Goal: Information Seeking & Learning: Learn about a topic

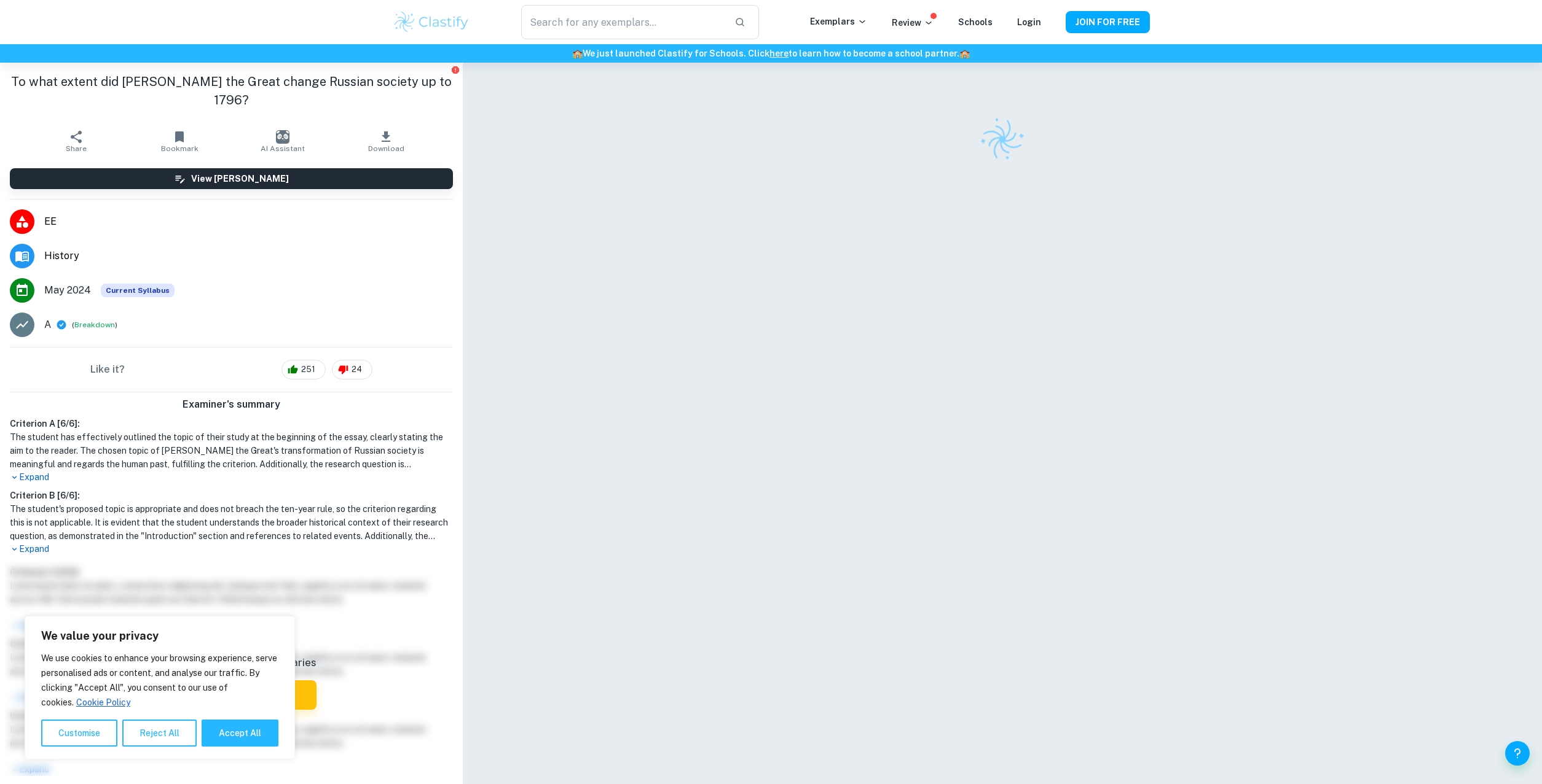
click at [460, 350] on div "Like it? 251 24" at bounding box center [231, 369] width 463 height 44
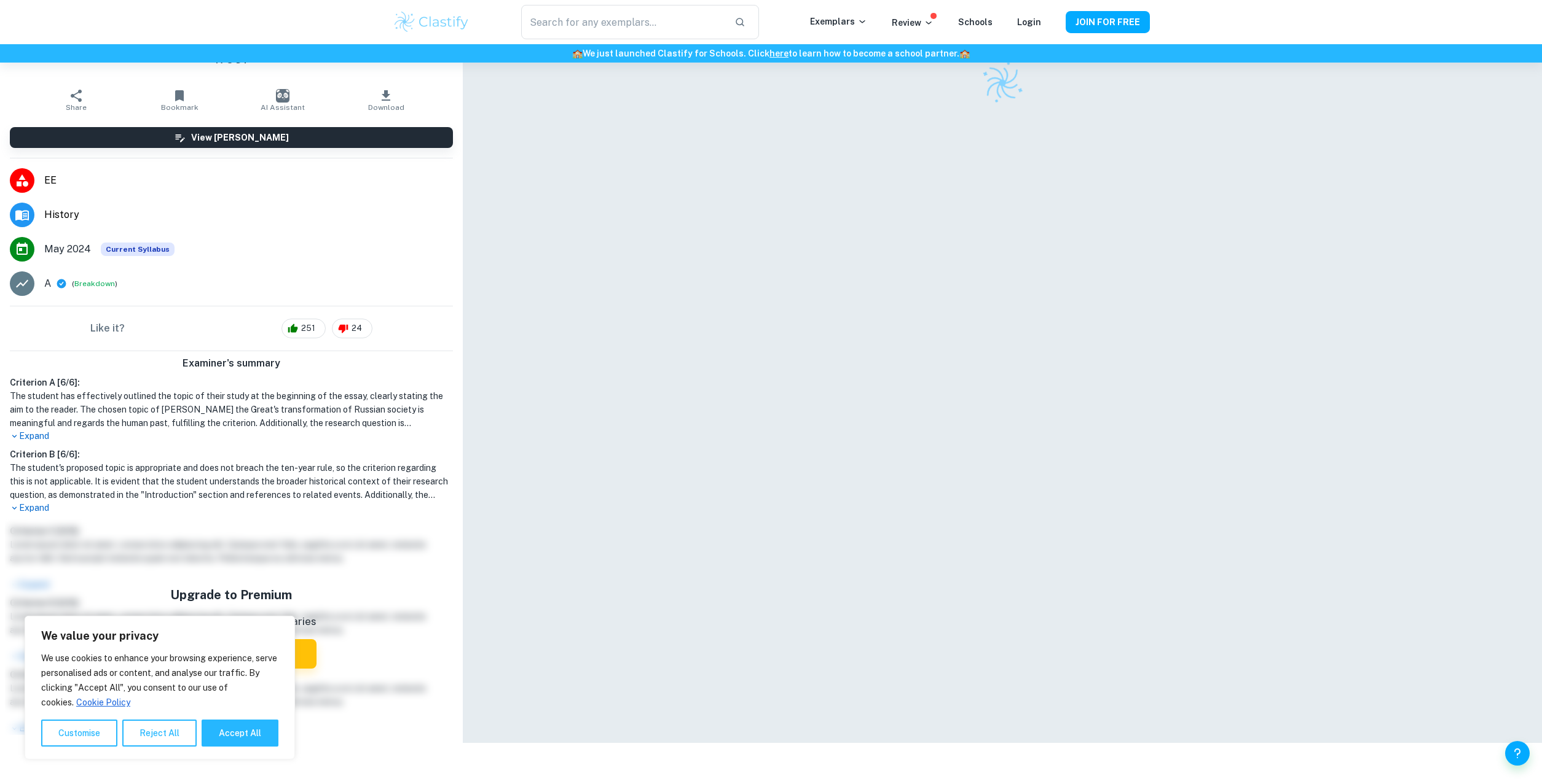
scroll to position [62, 0]
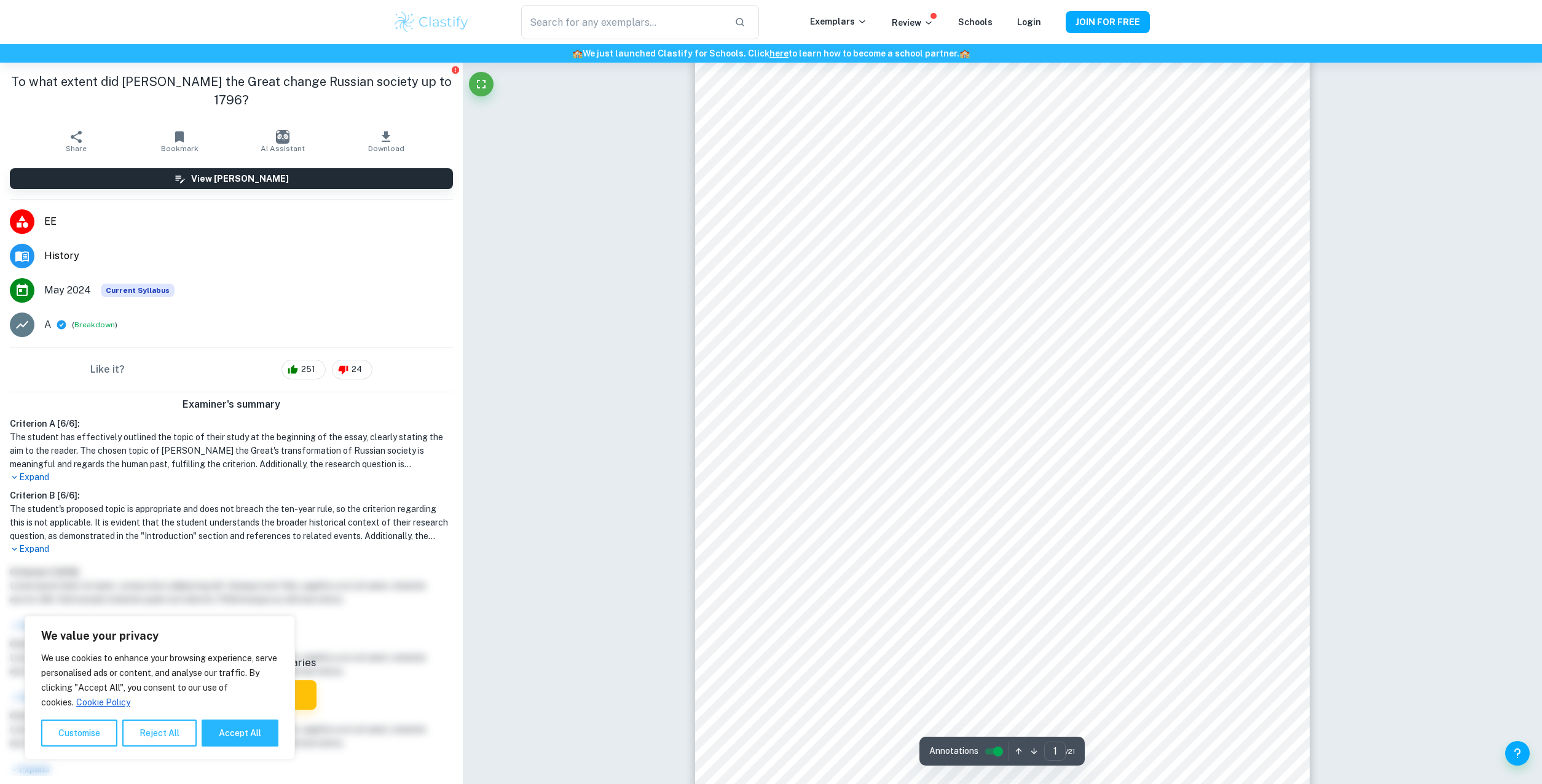
drag, startPoint x: 150, startPoint y: 738, endPoint x: 378, endPoint y: 632, distance: 251.4
click at [150, 737] on button "Reject All" at bounding box center [159, 733] width 74 height 27
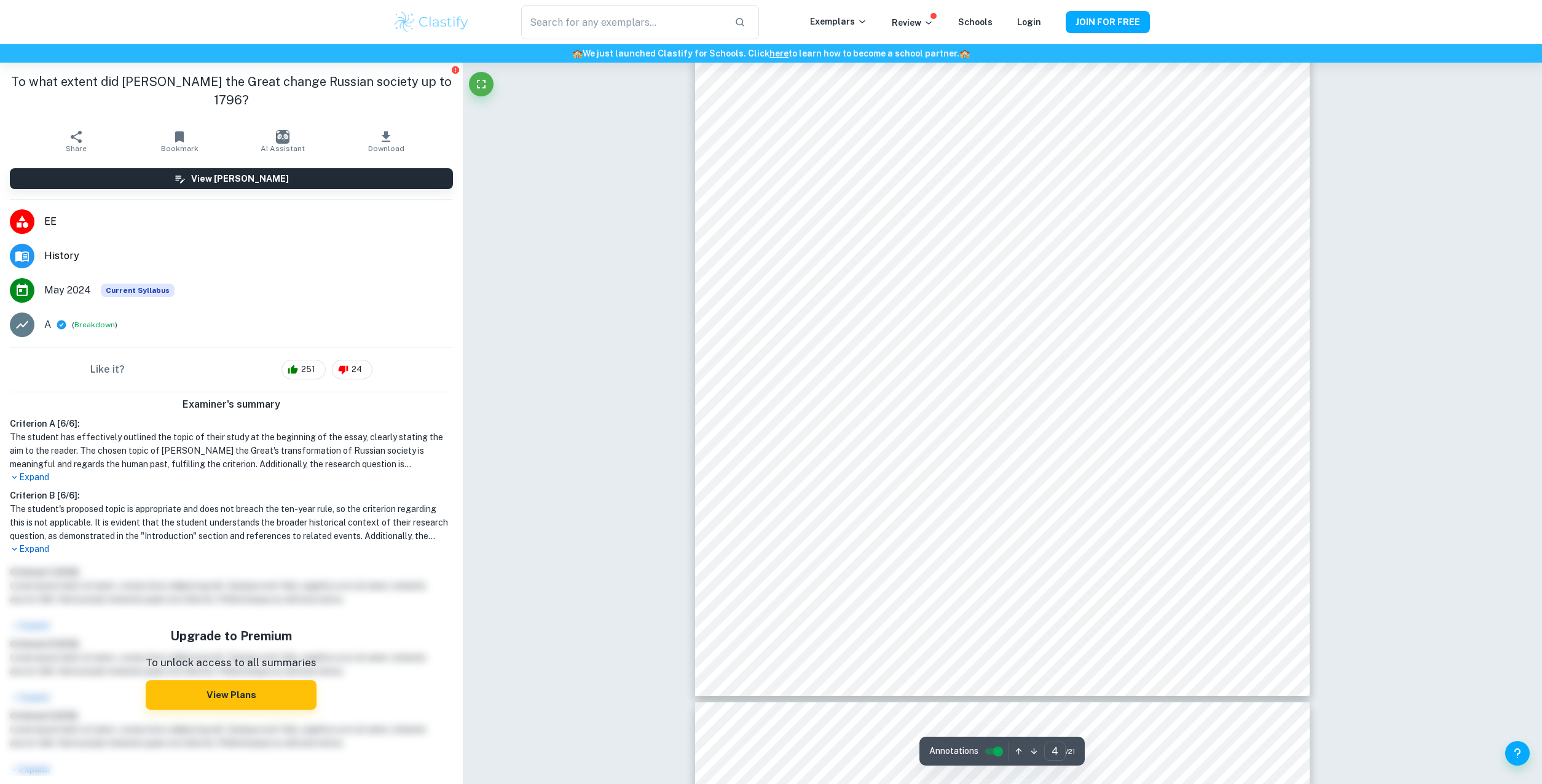
scroll to position [3445, 0]
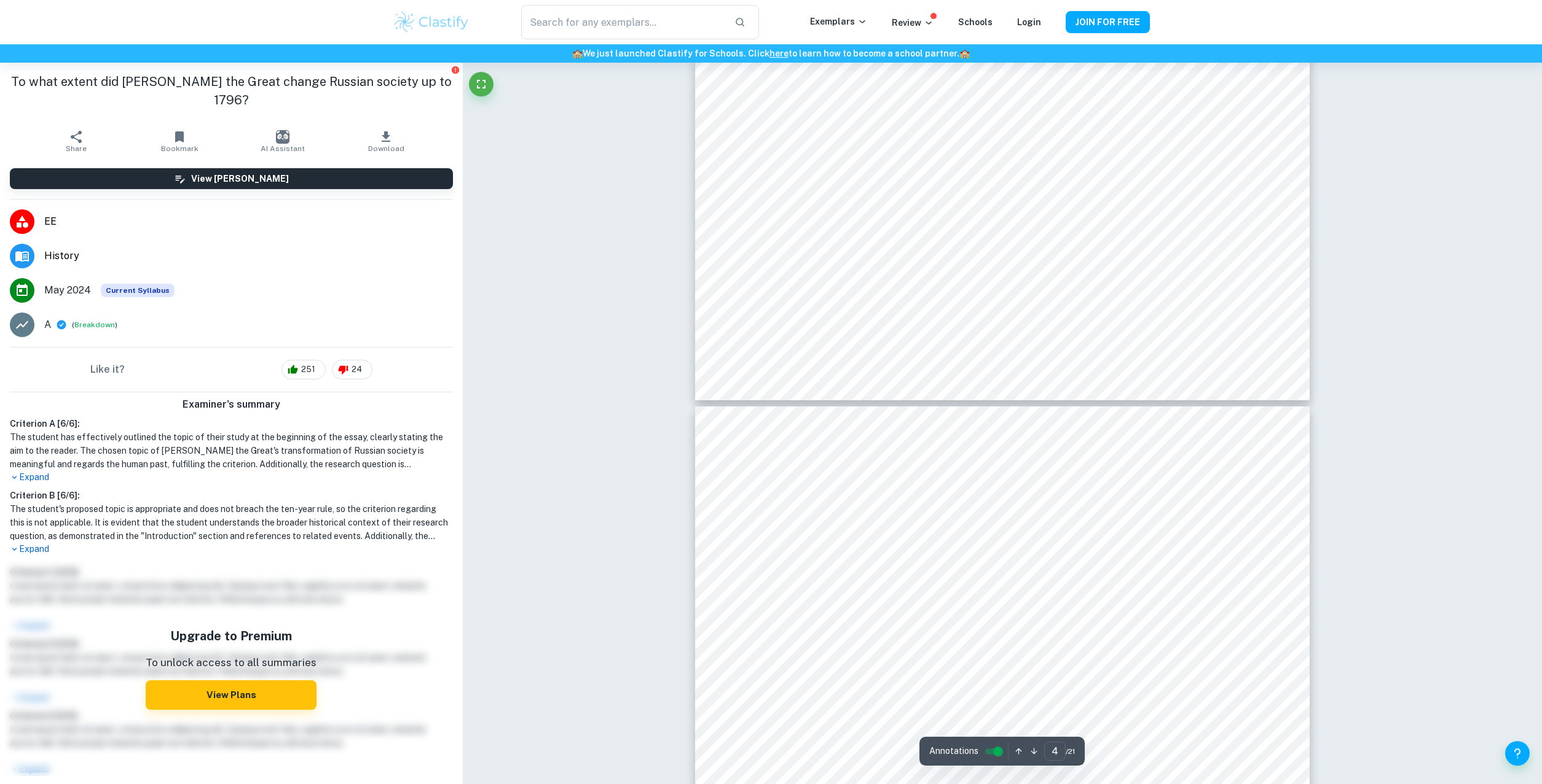
type input "5"
